Goal: Task Accomplishment & Management: Complete application form

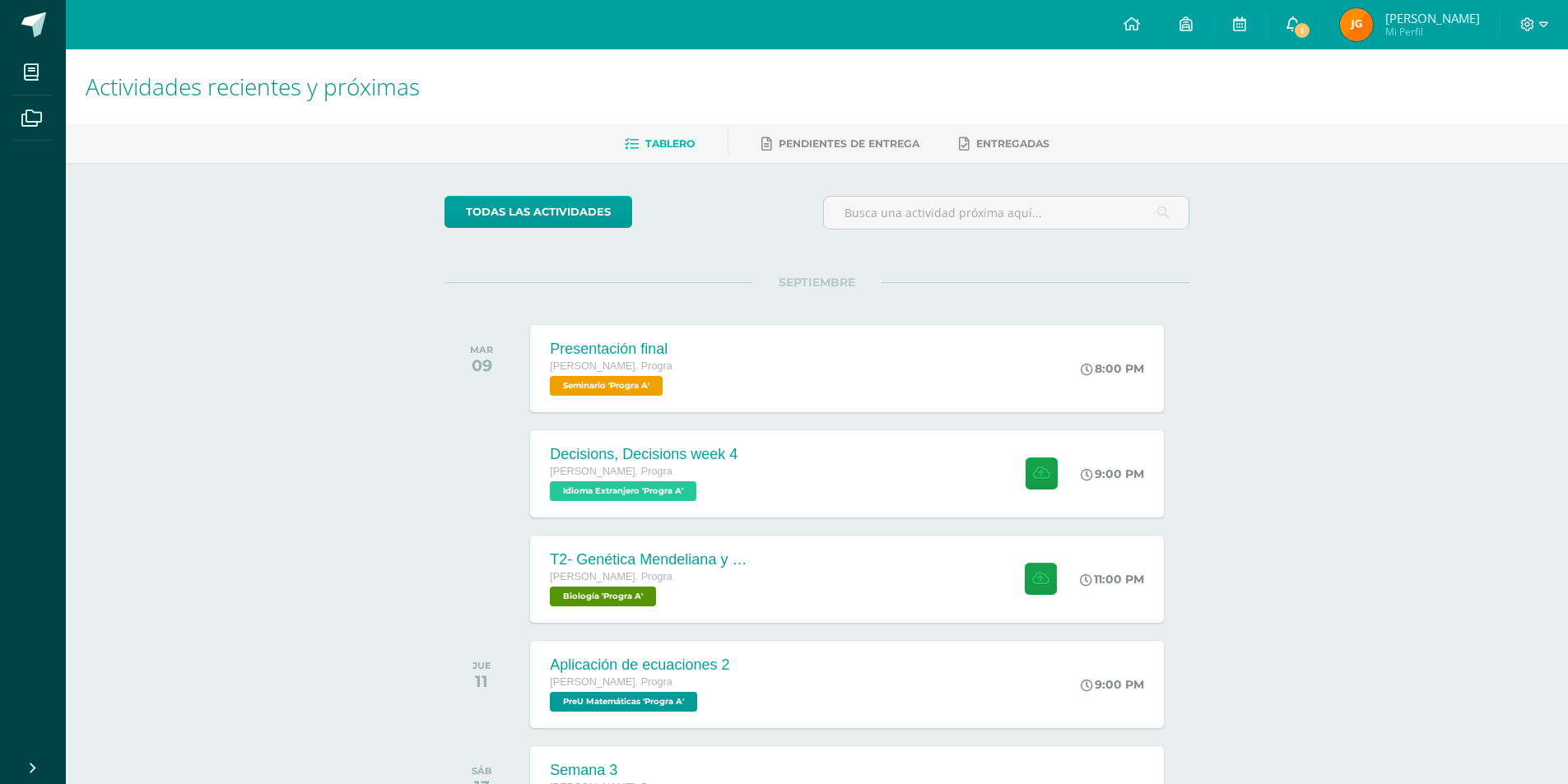
click at [1300, 22] on icon at bounding box center [1292, 23] width 13 height 15
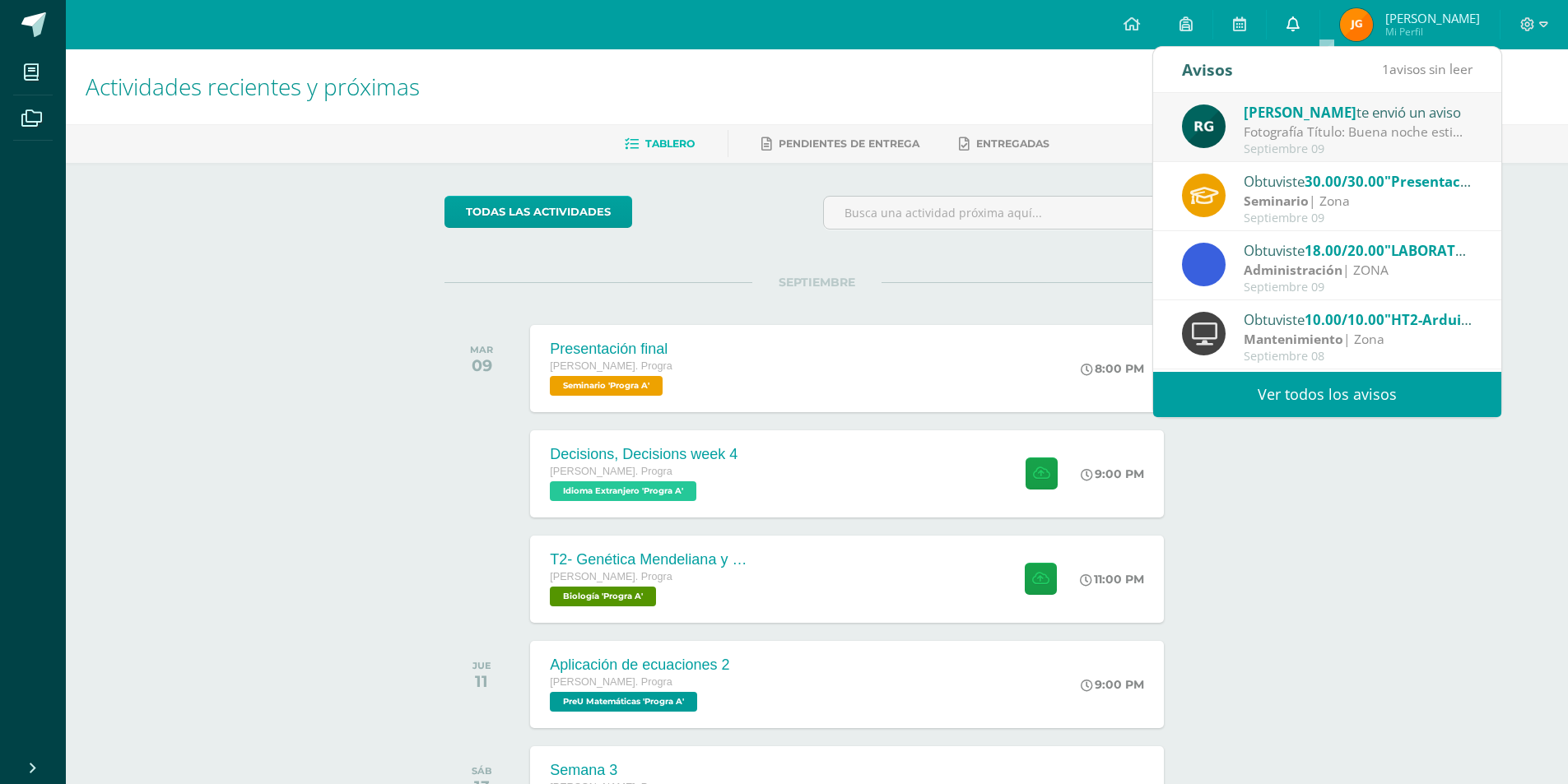
click at [1300, 20] on icon at bounding box center [1292, 23] width 13 height 15
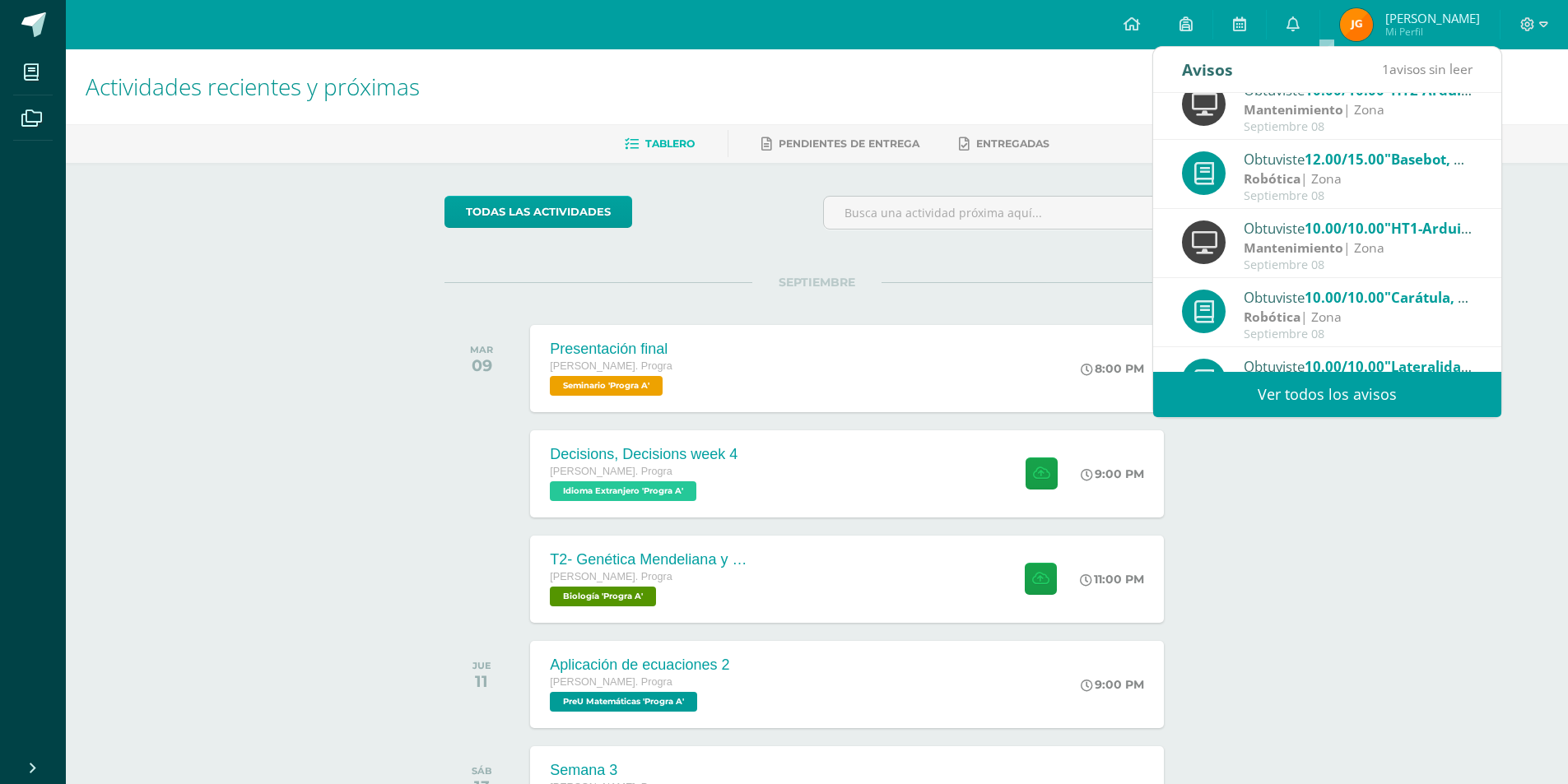
scroll to position [244, 0]
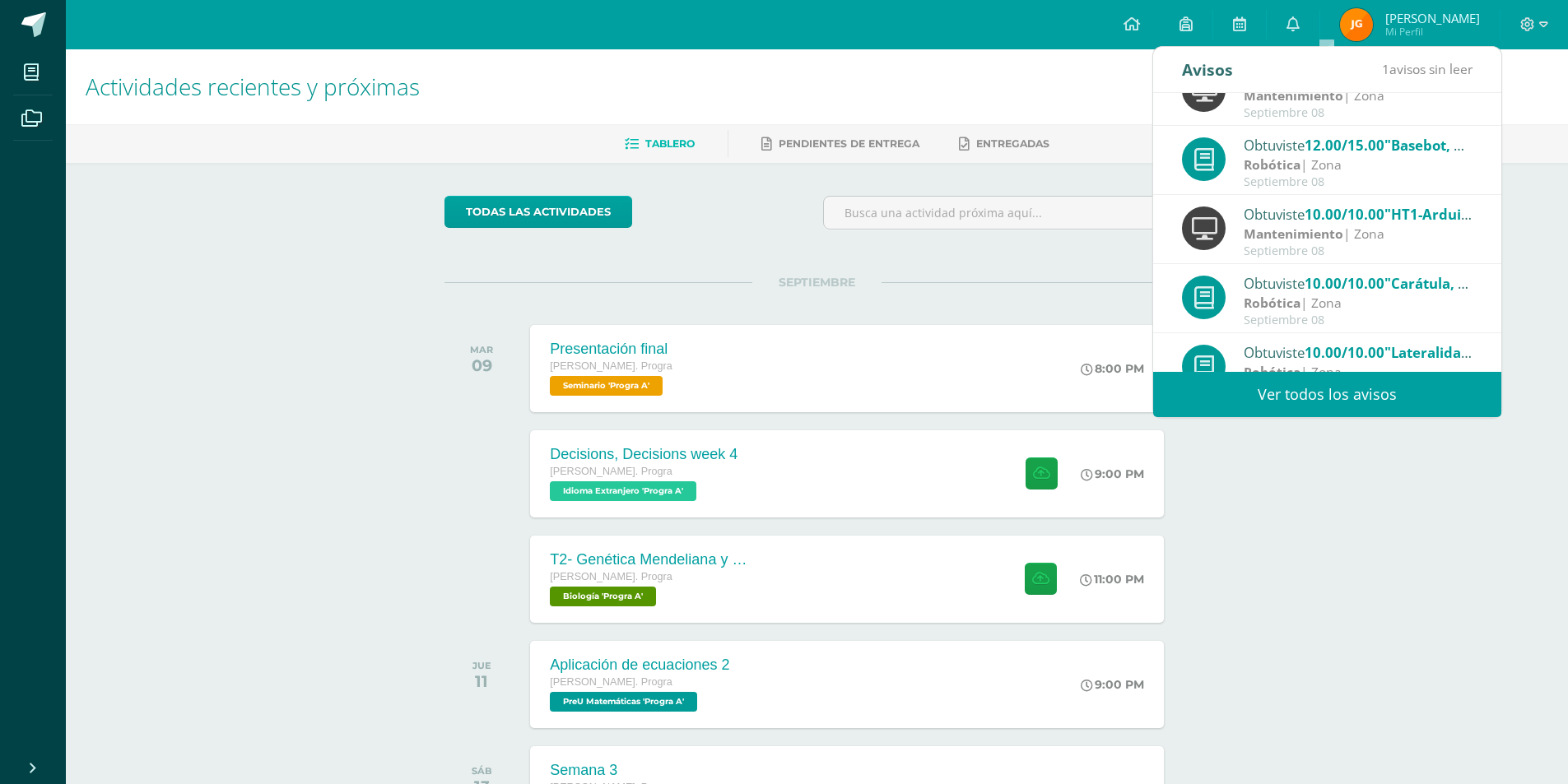
drag, startPoint x: 1415, startPoint y: 572, endPoint x: 1410, endPoint y: 578, distance: 7.8
click at [1415, 573] on div "Actividades recientes y próximas Tablero Pendientes de entrega Entregadas todas…" at bounding box center [817, 546] width 1502 height 994
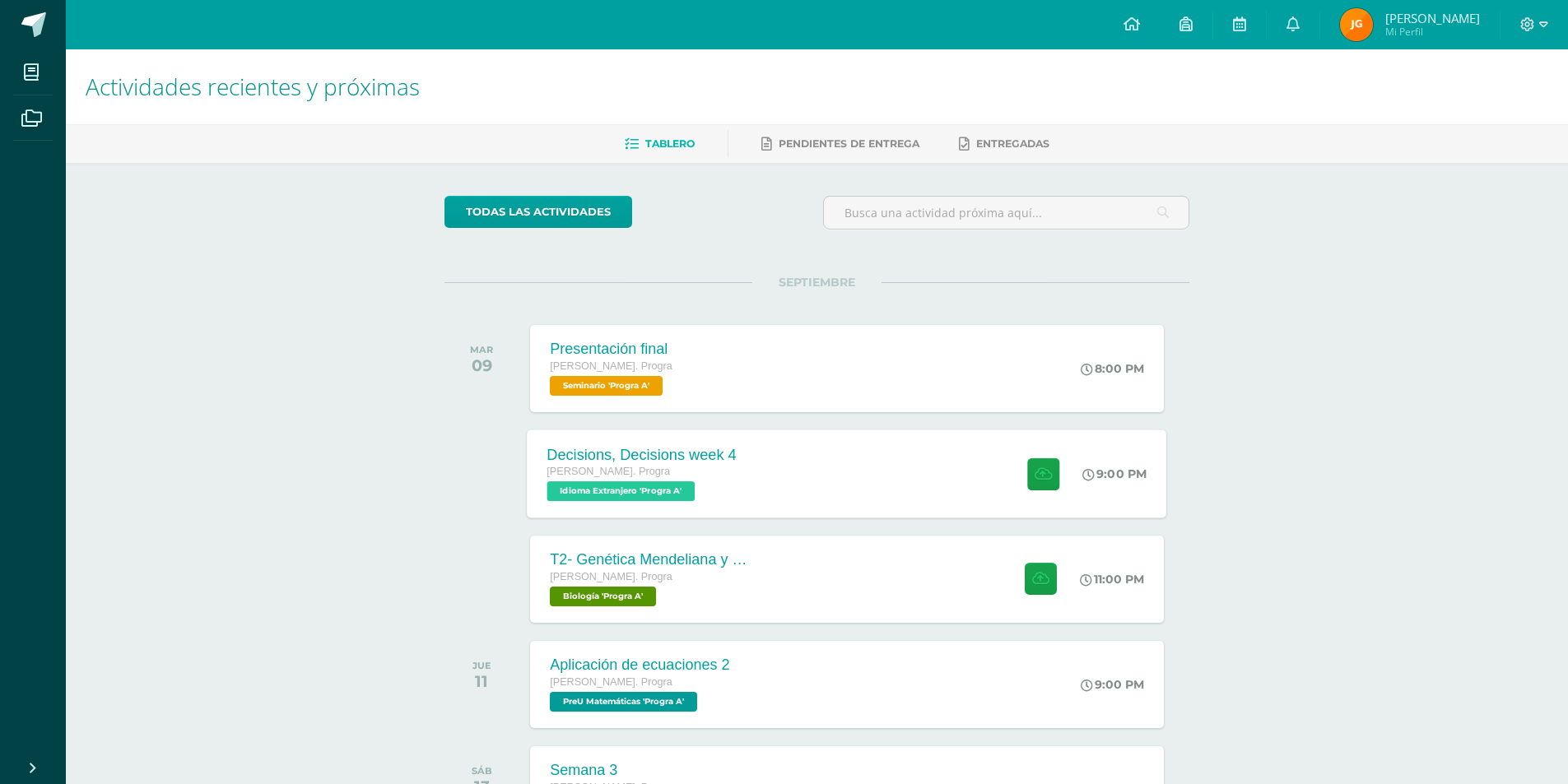
click at [661, 485] on span "Idioma Extranjero 'Progra A'" at bounding box center [621, 491] width 148 height 20
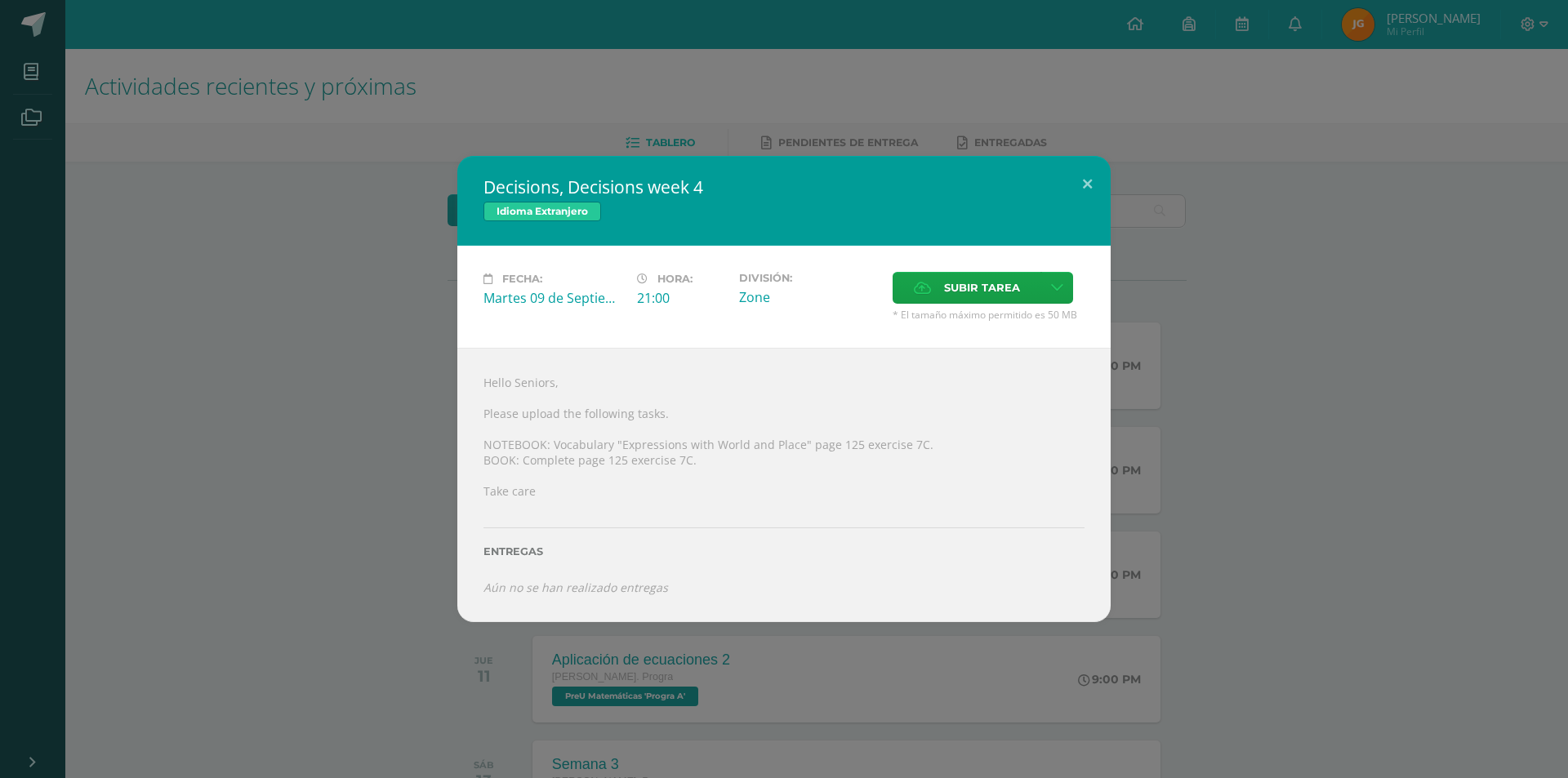
click at [1265, 635] on div "Decisions, Decisions week 4 Idioma Extranjero Fecha: Martes 09 de Septiembre Ho…" at bounding box center [784, 389] width 1568 height 778
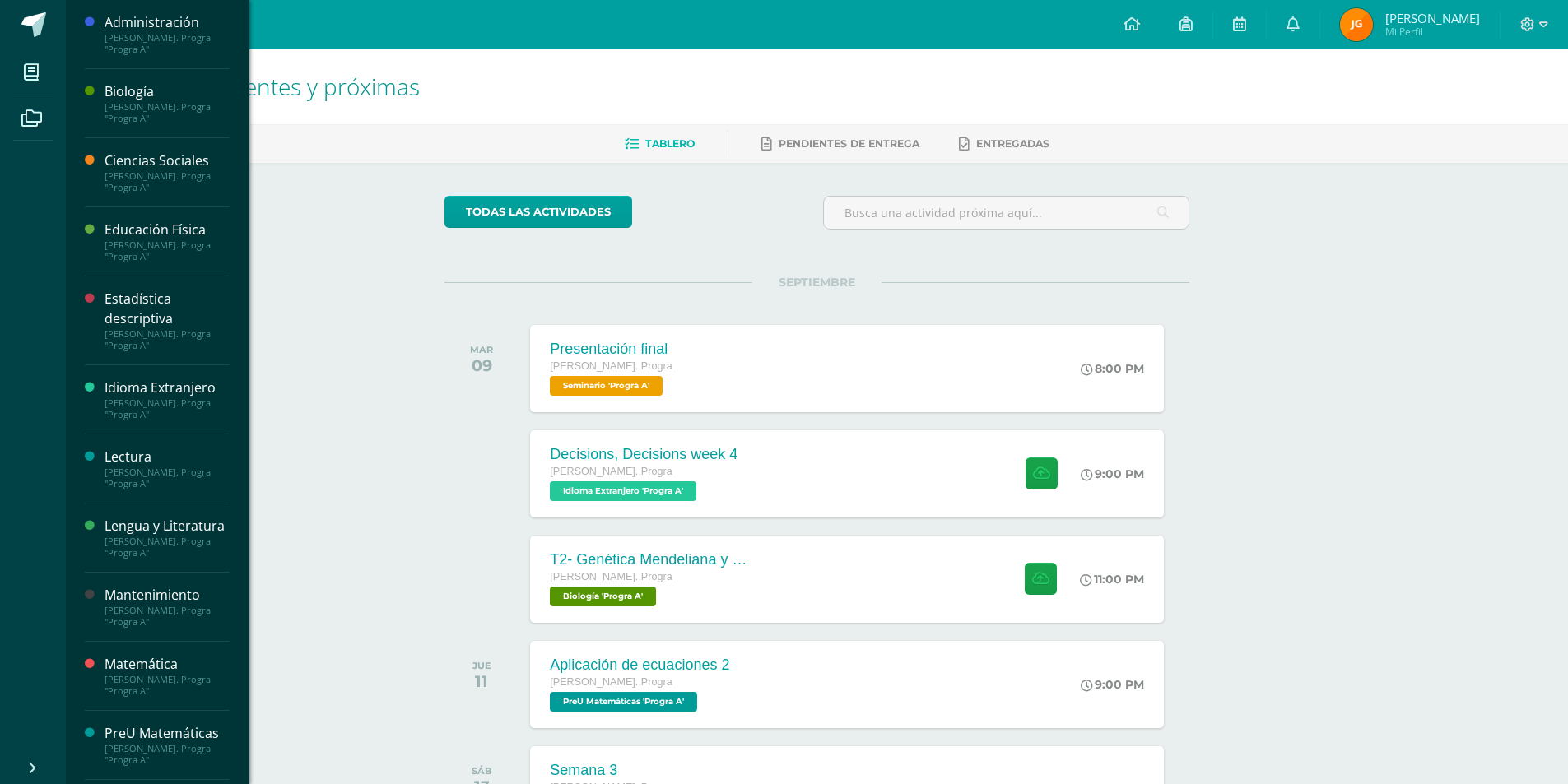
click at [143, 121] on div "[PERSON_NAME]. Progra "Progra A"" at bounding box center [167, 113] width 125 height 23
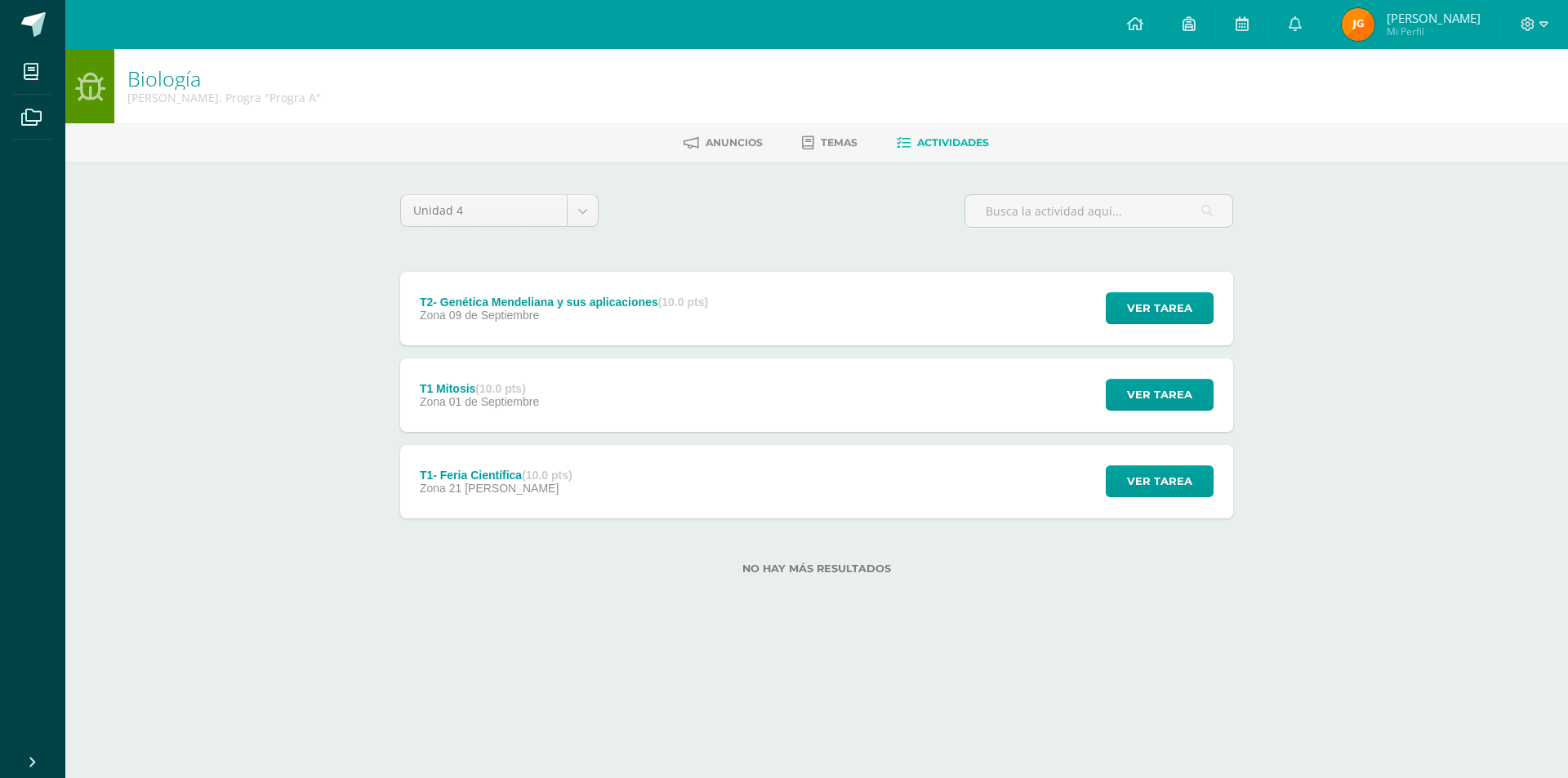
click at [583, 376] on div "T1 Mitosis (10.0 pts) Zona 01 de Septiembre Ver tarea T1 Mitosis Biología Carga…" at bounding box center [817, 395] width 833 height 73
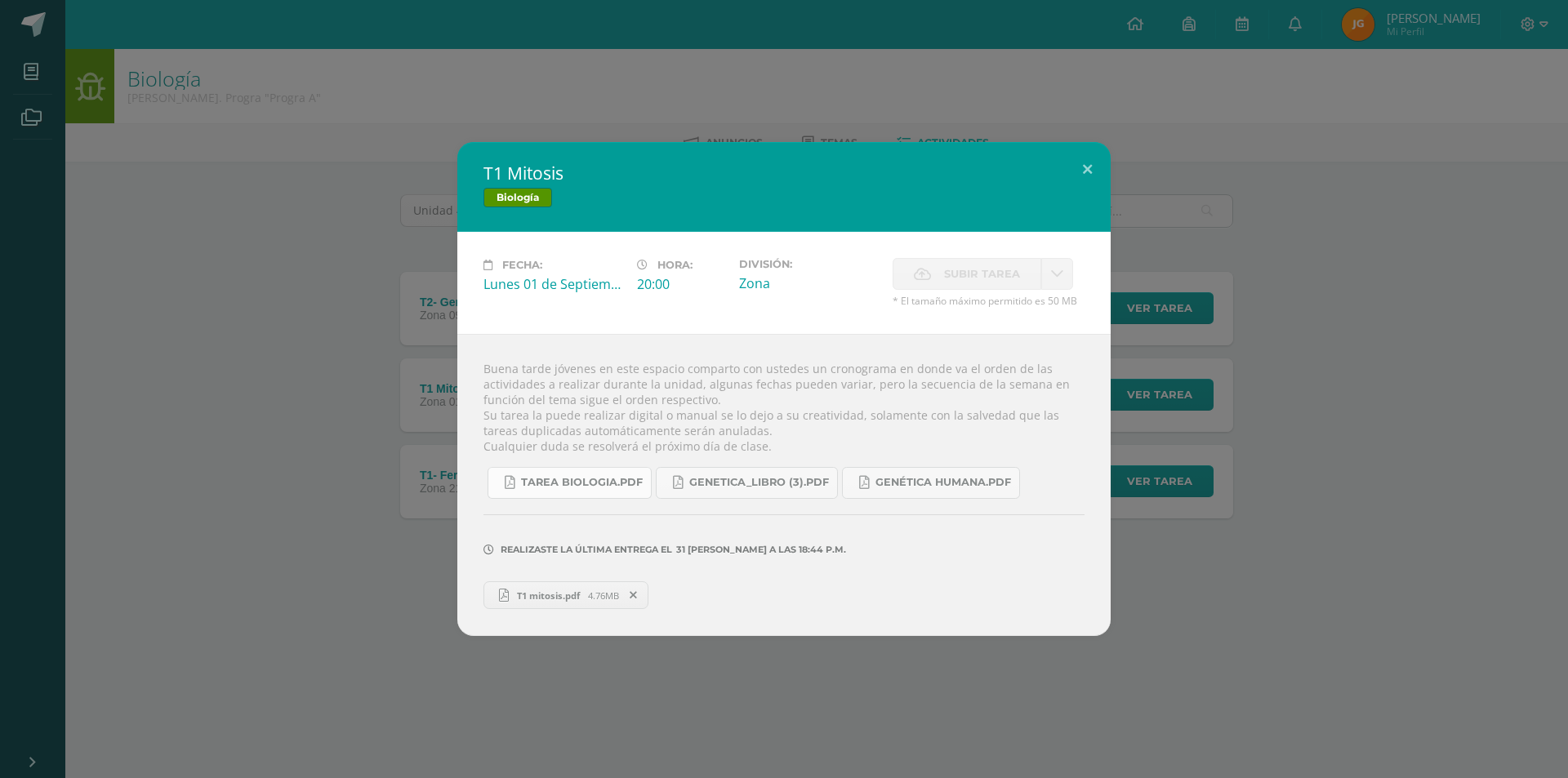
click at [575, 481] on span "Tarea biologia.pdf" at bounding box center [582, 482] width 121 height 13
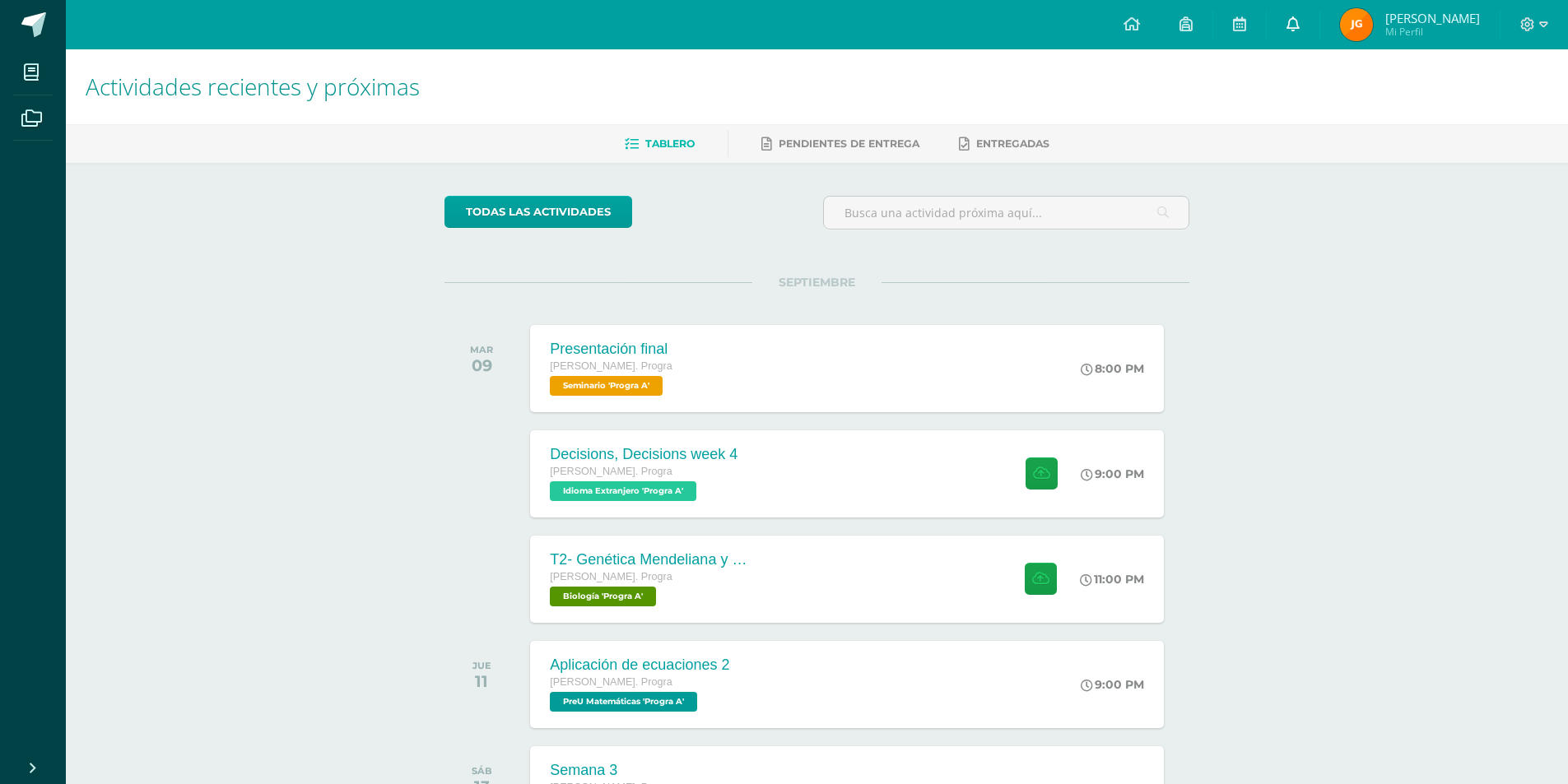
click at [1319, 29] on link at bounding box center [1293, 24] width 53 height 49
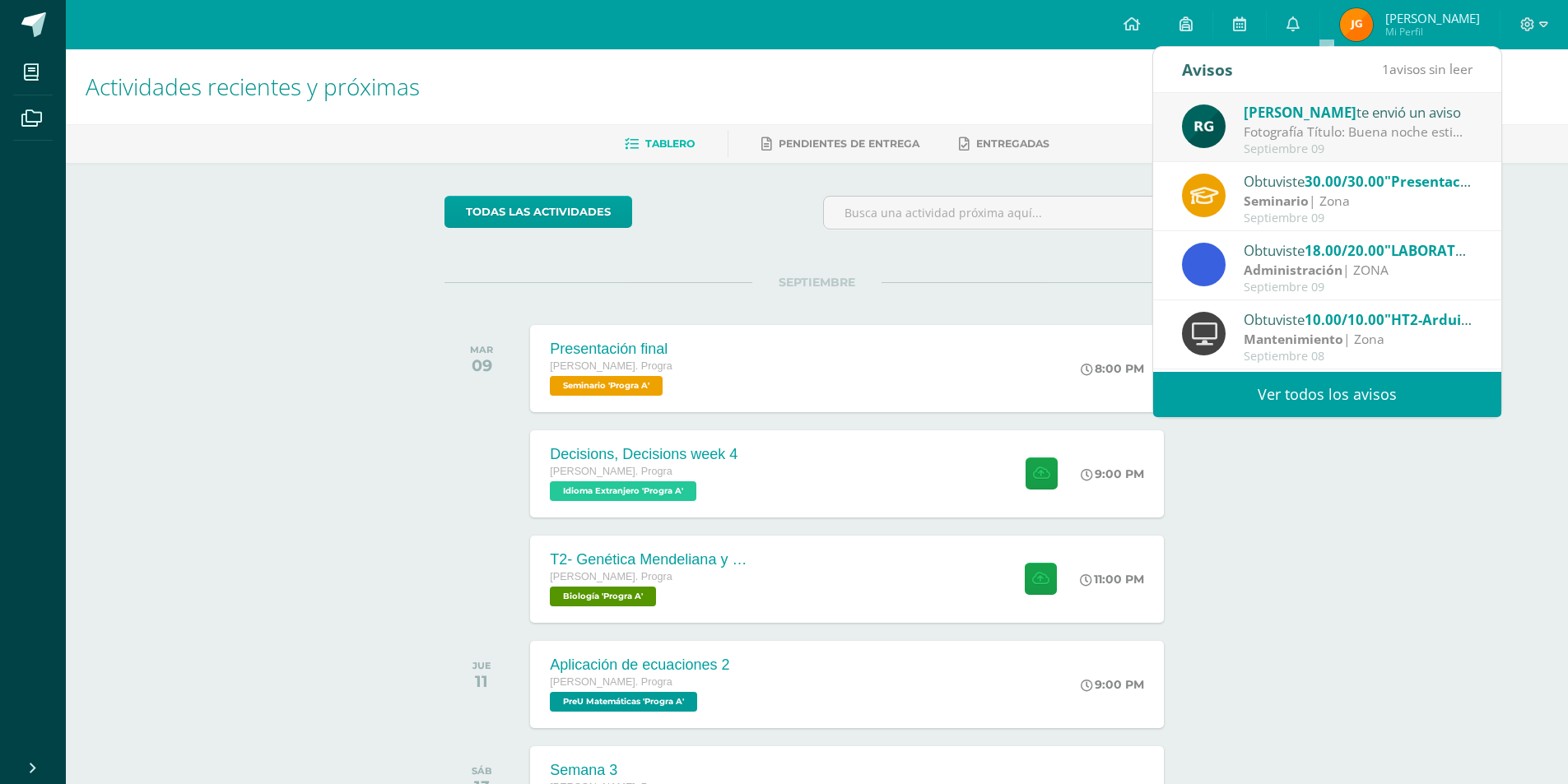
click at [1261, 146] on div "Septiembre 09" at bounding box center [1358, 149] width 229 height 14
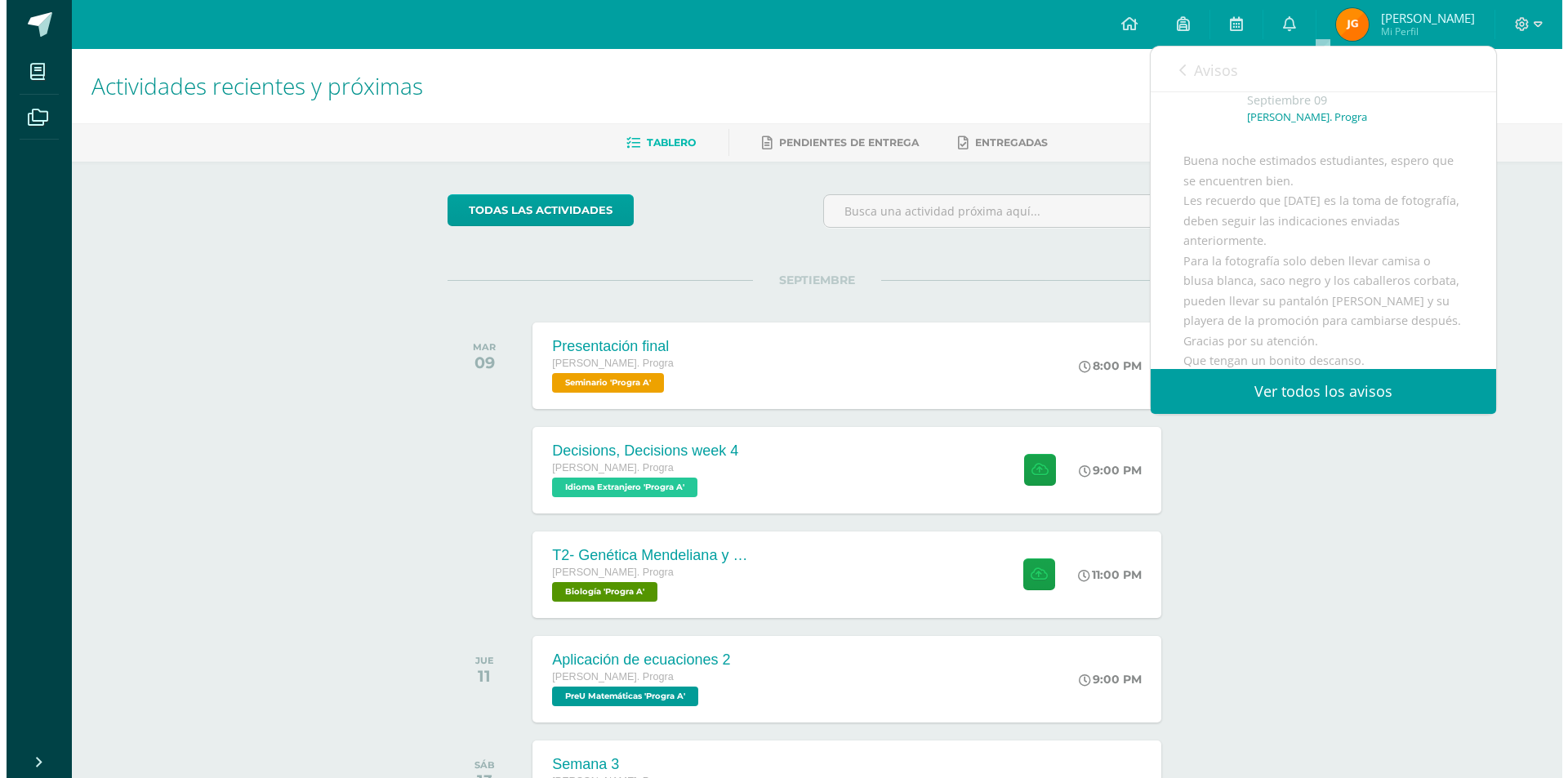
scroll to position [164, 0]
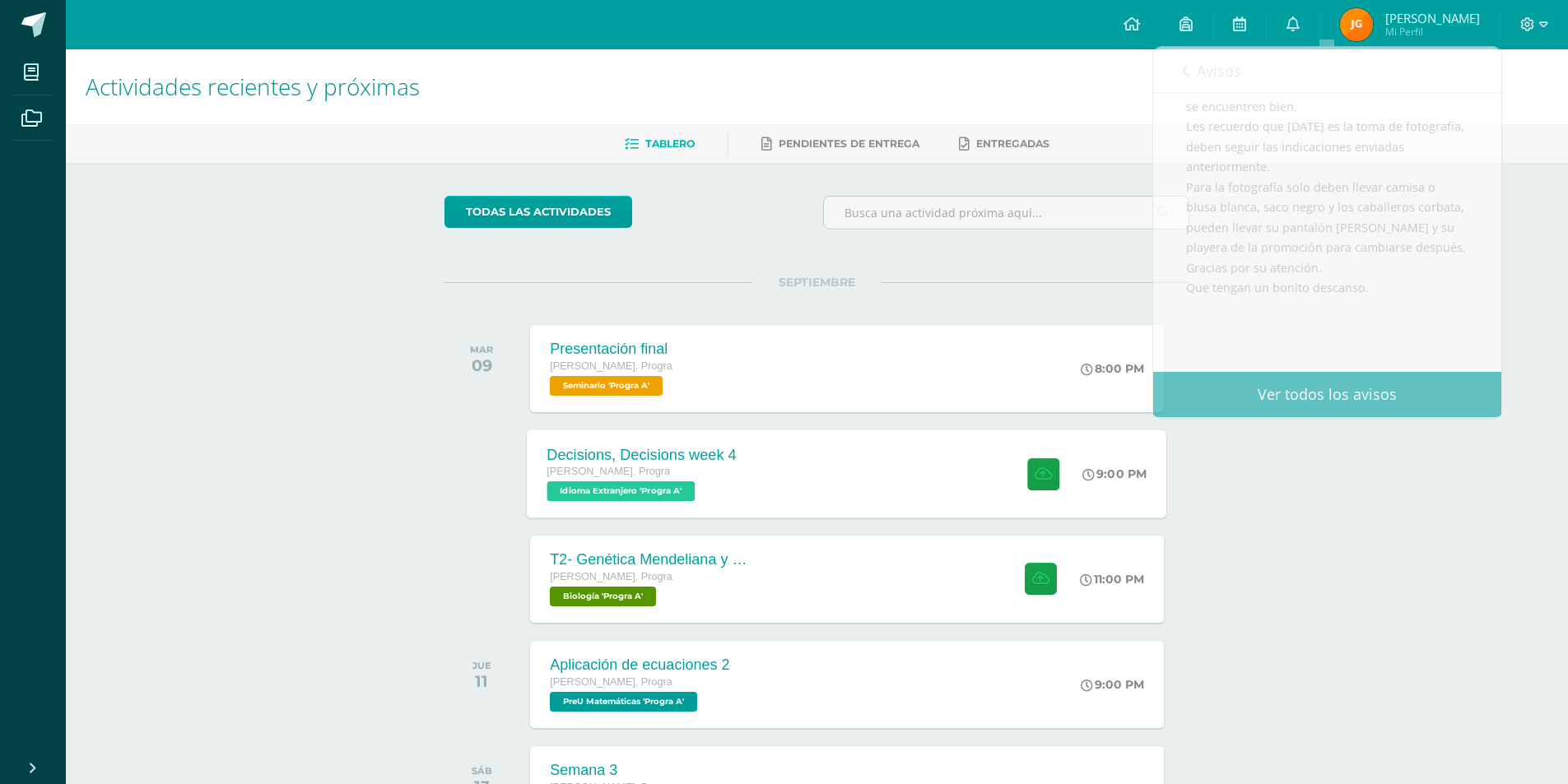
click at [676, 462] on div "Decisions, Decisions week 4" at bounding box center [642, 454] width 189 height 17
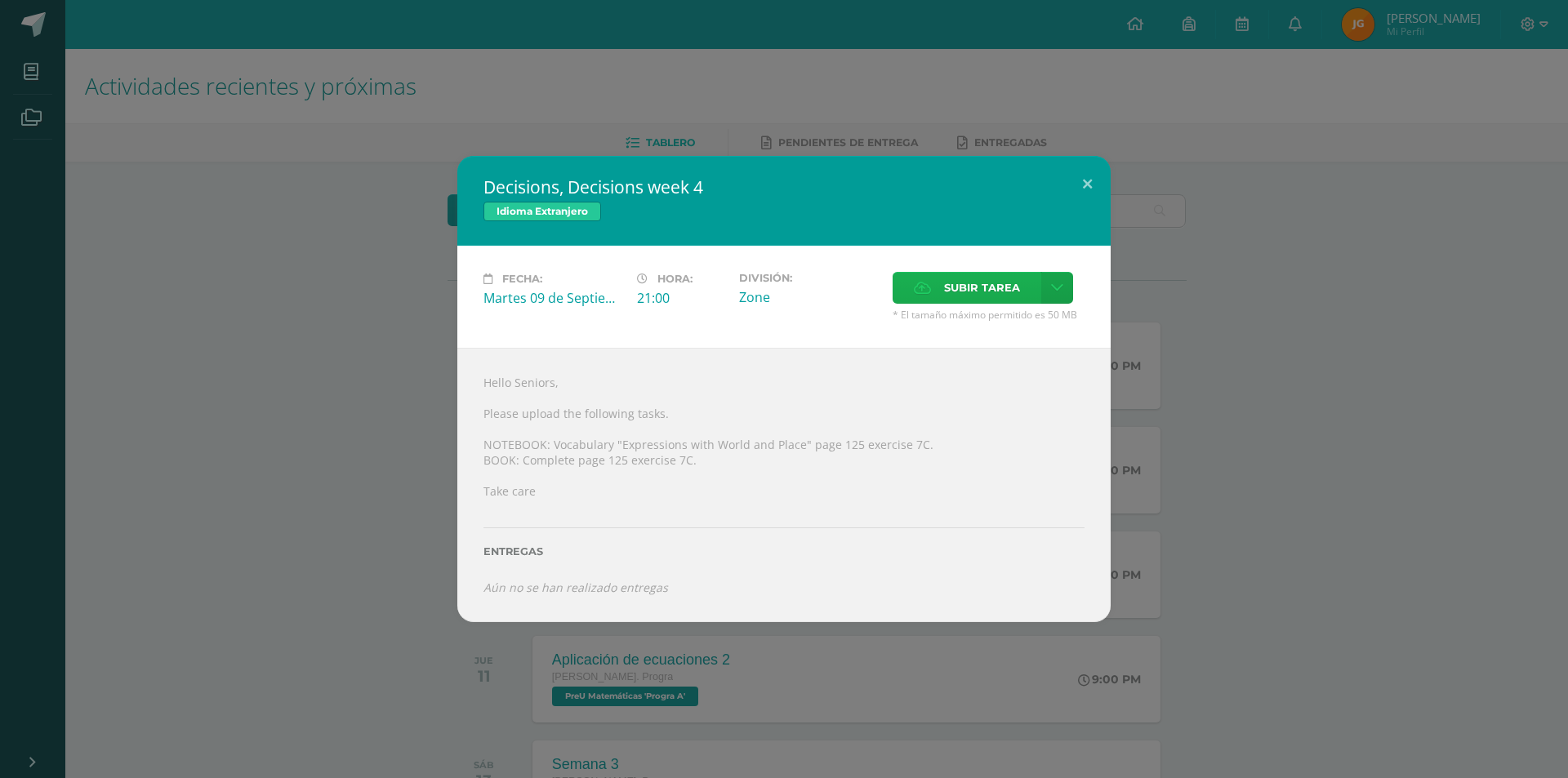
click at [994, 296] on span "Subir tarea" at bounding box center [982, 287] width 76 height 30
click at [0, 0] on input "Subir tarea" at bounding box center [0, 0] width 0 height 0
click at [939, 287] on label "Subir tarea" at bounding box center [966, 287] width 149 height 32
click at [0, 0] on input "Subir tarea" at bounding box center [0, 0] width 0 height 0
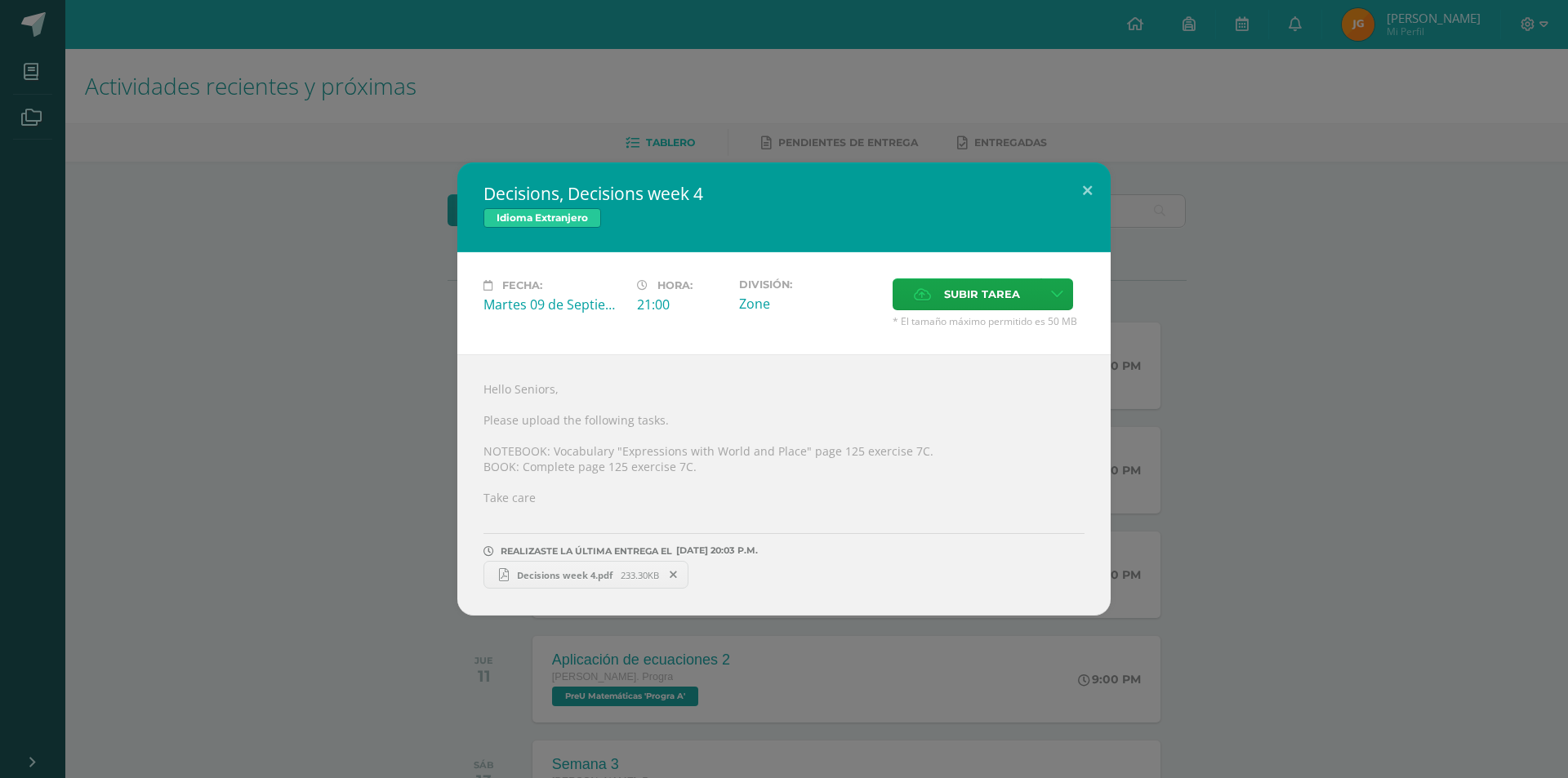
click at [550, 582] on link "Decisions week 4.pdf 233.30KB" at bounding box center [586, 575] width 205 height 28
